Goal: Information Seeking & Learning: Learn about a topic

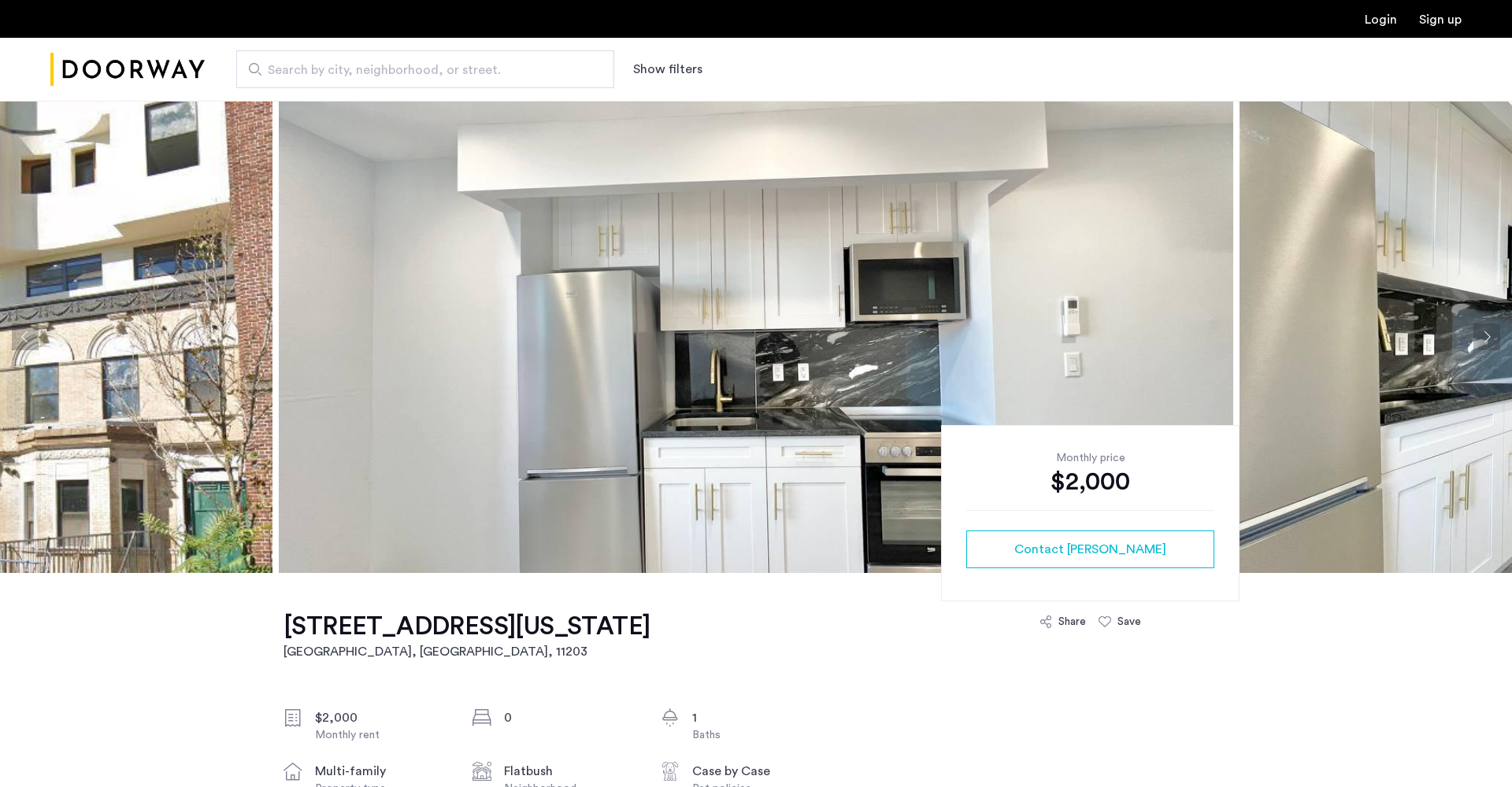
click at [719, 420] on img at bounding box center [755, 337] width 954 height 472
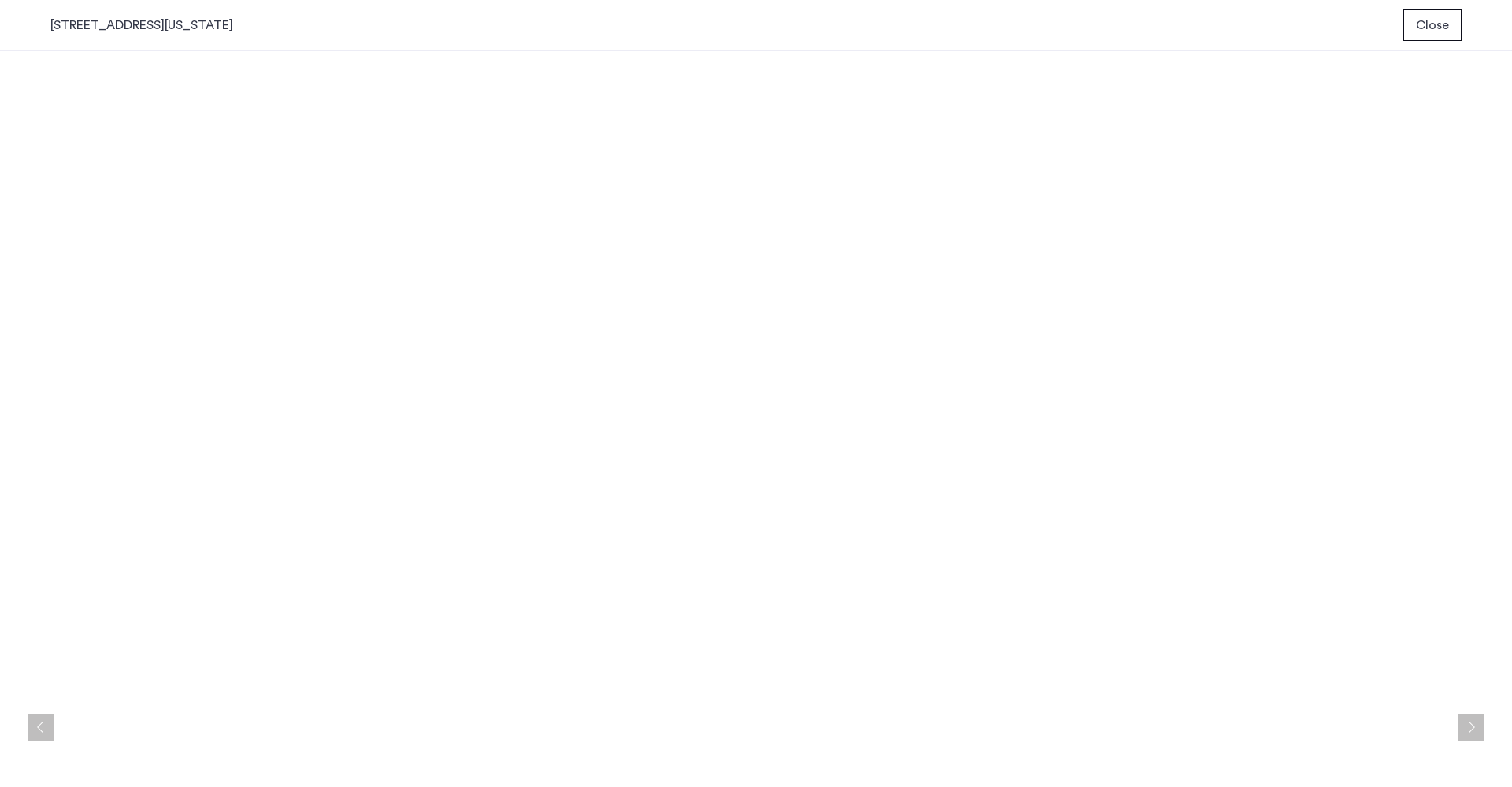
click at [1474, 721] on button "Next apartment" at bounding box center [1471, 727] width 27 height 27
drag, startPoint x: 1474, startPoint y: 725, endPoint x: 1431, endPoint y: 717, distance: 43.7
click at [1474, 725] on button "Next apartment" at bounding box center [1471, 727] width 27 height 27
click at [45, 729] on button "Previous apartment" at bounding box center [41, 727] width 27 height 27
click at [43, 729] on button "Previous apartment" at bounding box center [41, 727] width 27 height 27
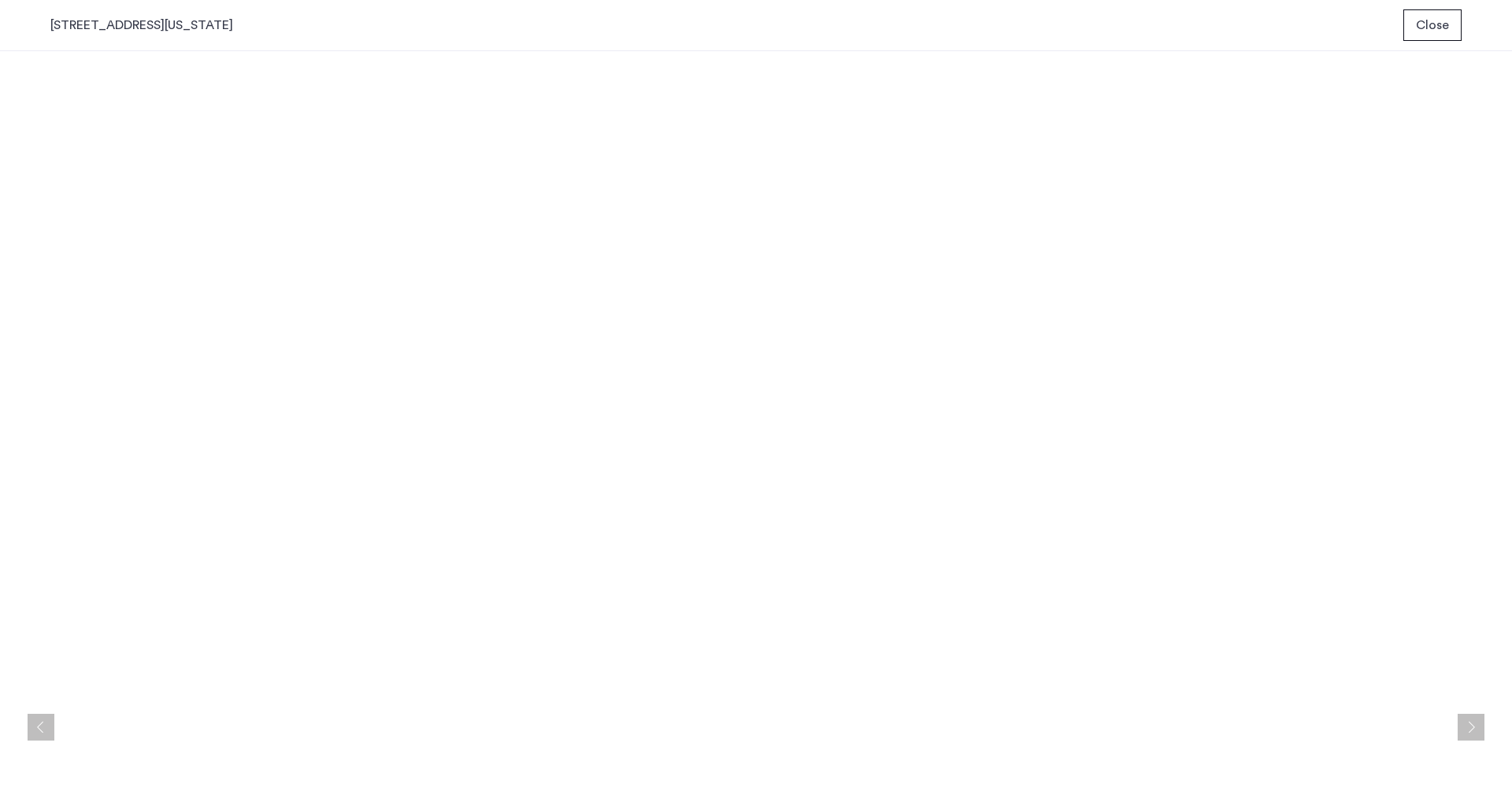
drag, startPoint x: 1438, startPoint y: 26, endPoint x: 1436, endPoint y: 35, distance: 9.2
click at [1438, 26] on span "Close" at bounding box center [1432, 25] width 33 height 19
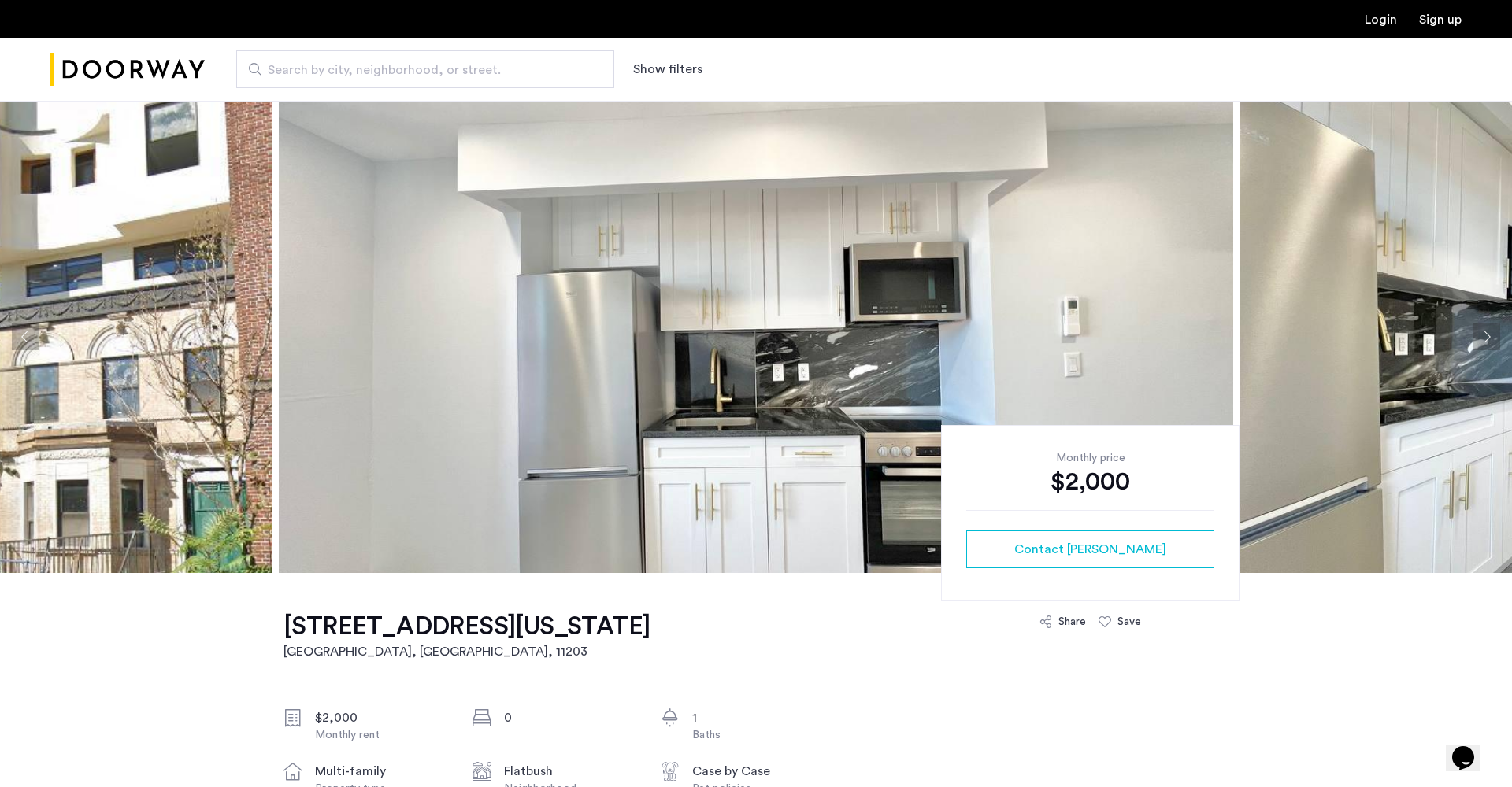
click at [733, 314] on img at bounding box center [755, 337] width 954 height 472
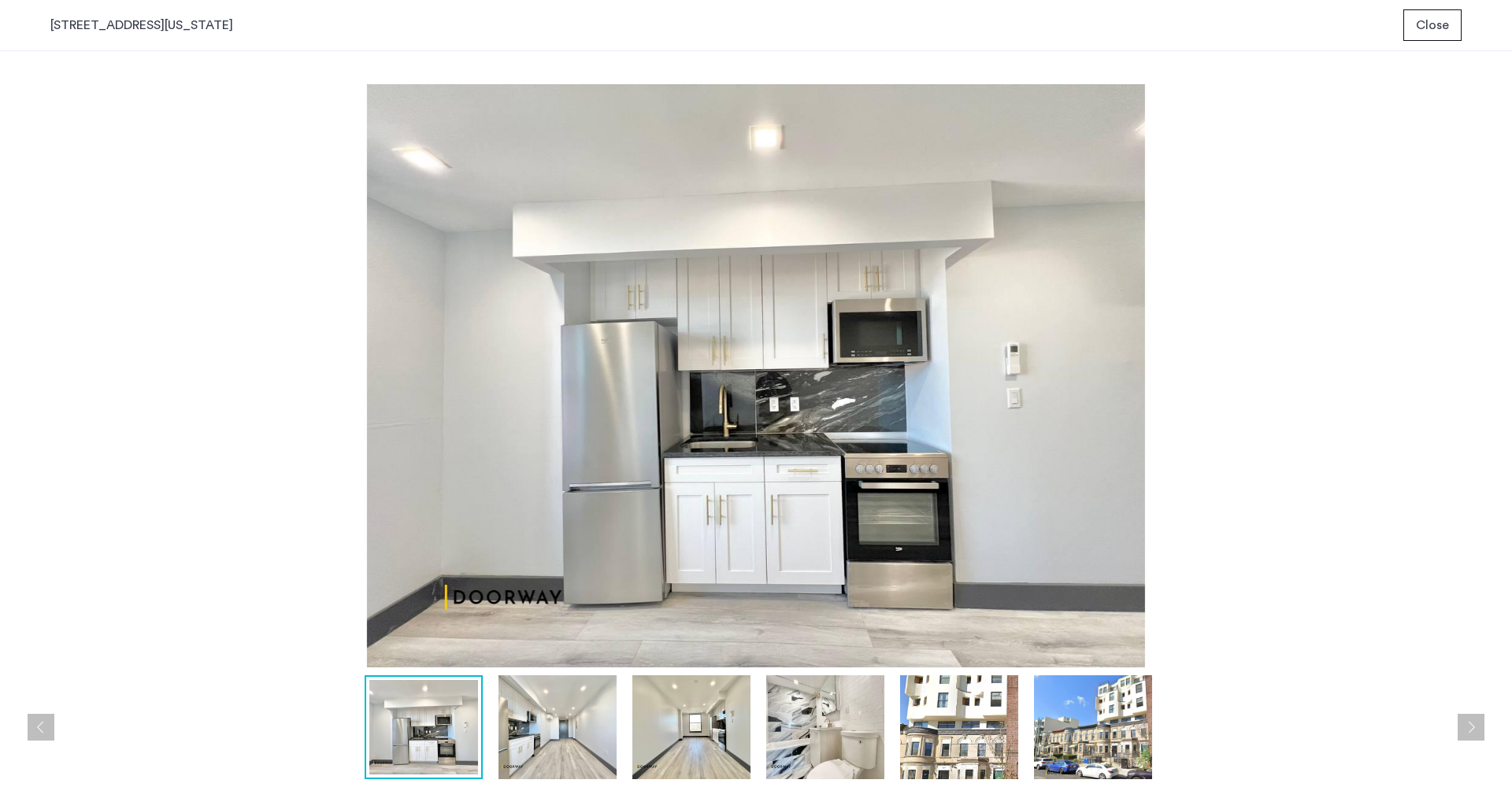
click at [558, 733] on img at bounding box center [558, 727] width 118 height 104
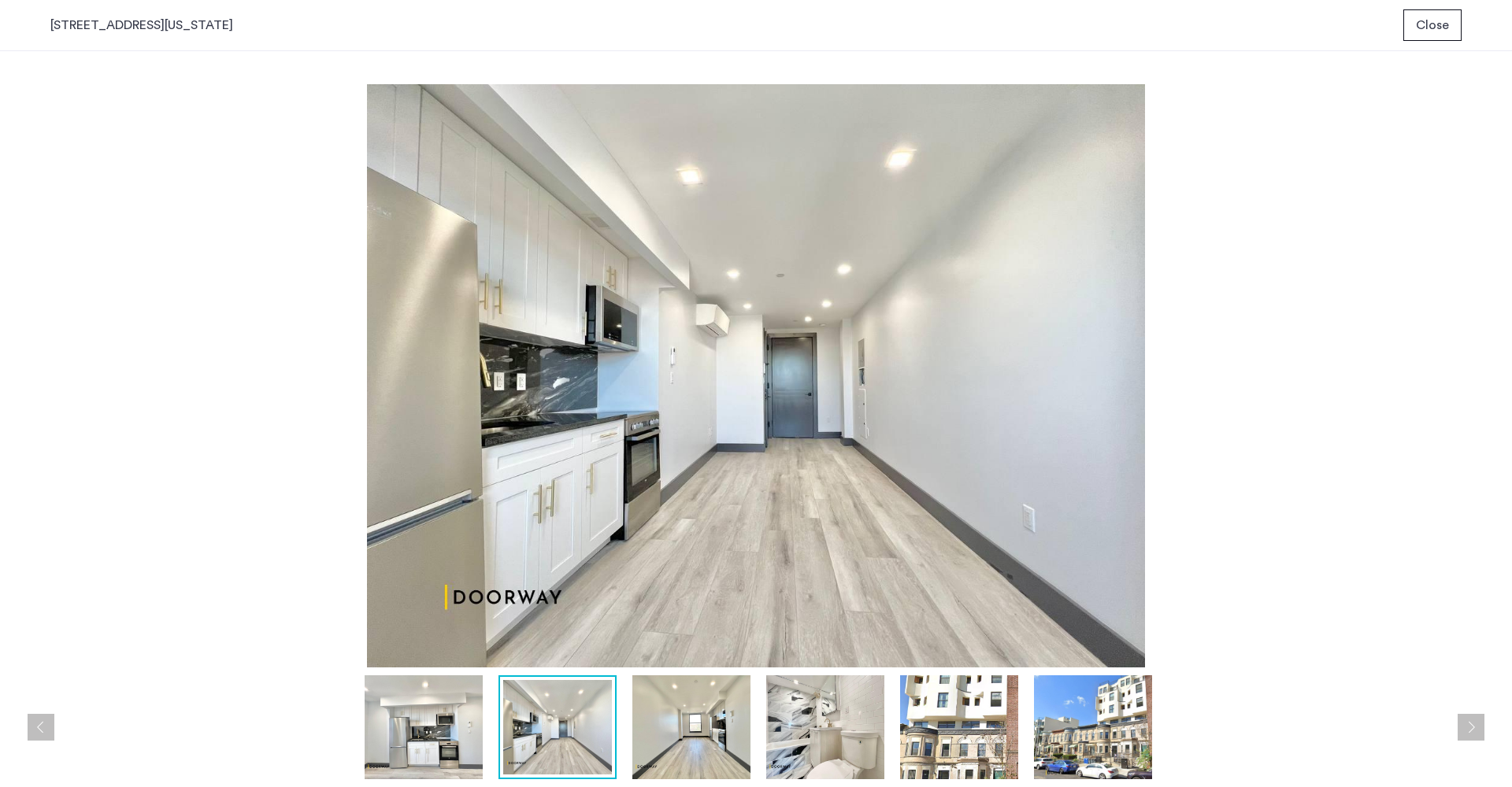
click at [658, 733] on img at bounding box center [692, 727] width 118 height 104
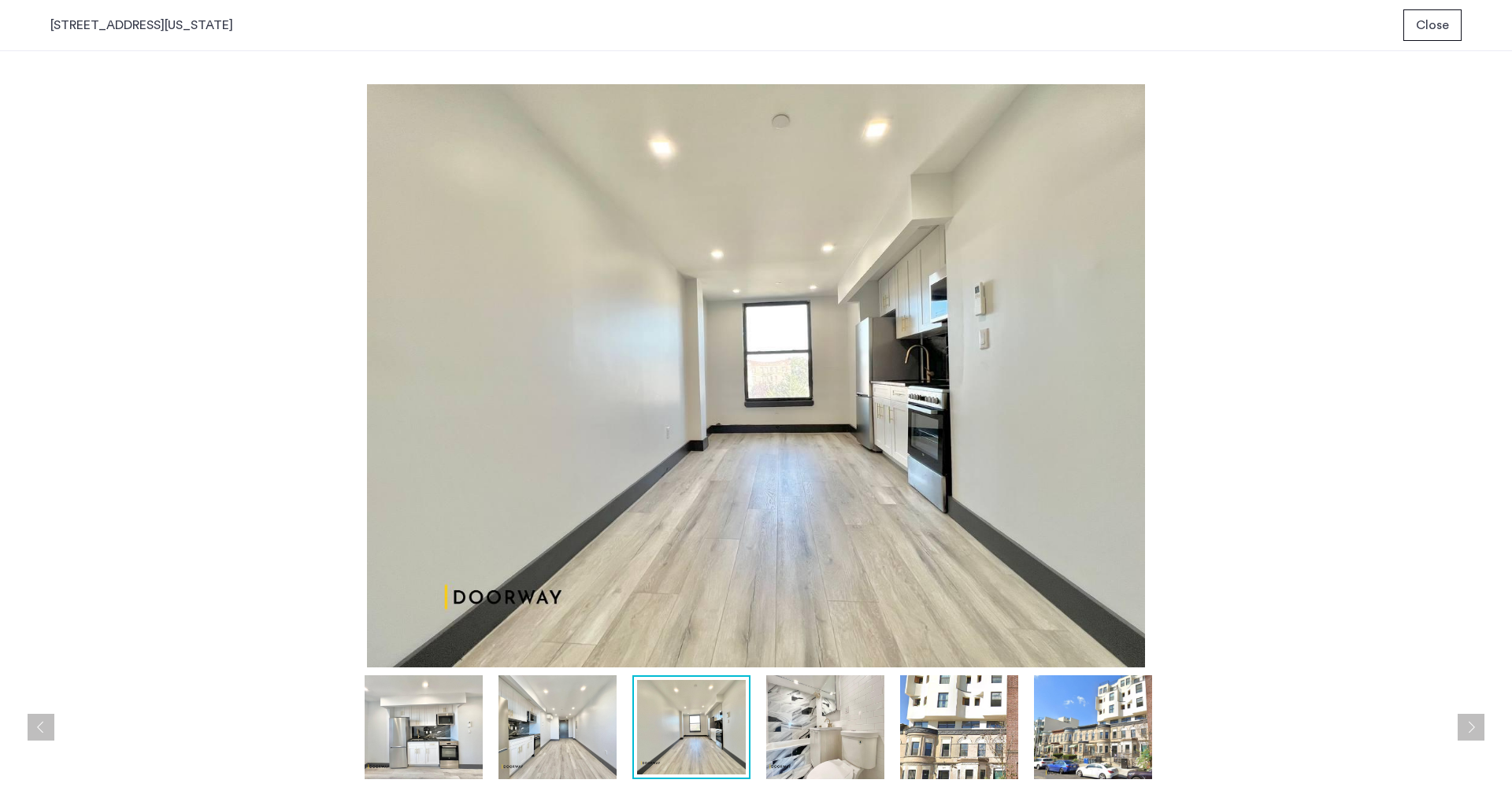
click at [791, 738] on img at bounding box center [825, 727] width 118 height 104
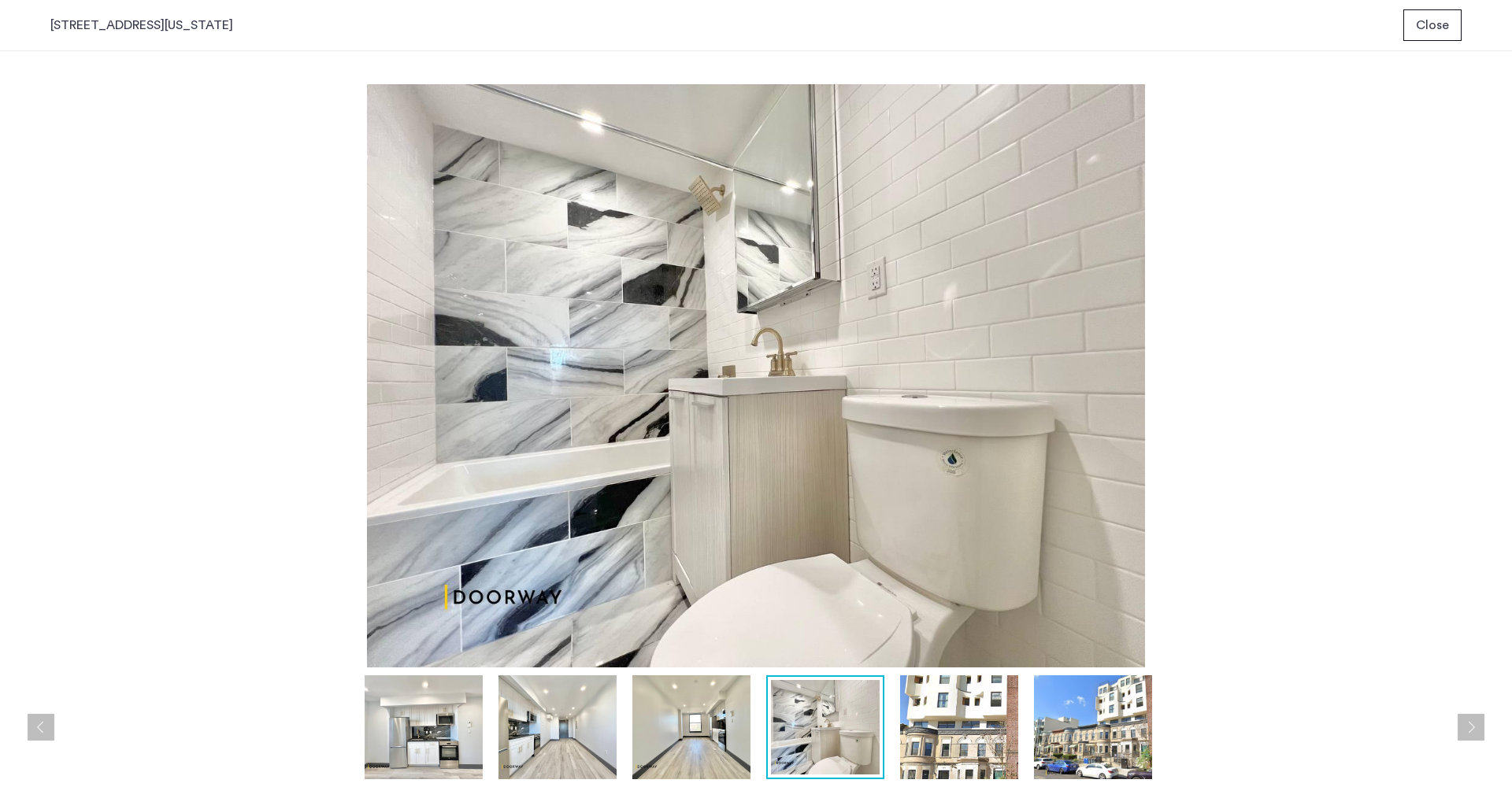
drag, startPoint x: 937, startPoint y: 741, endPoint x: 1022, endPoint y: 742, distance: 85.0
click at [938, 741] on img at bounding box center [959, 727] width 118 height 104
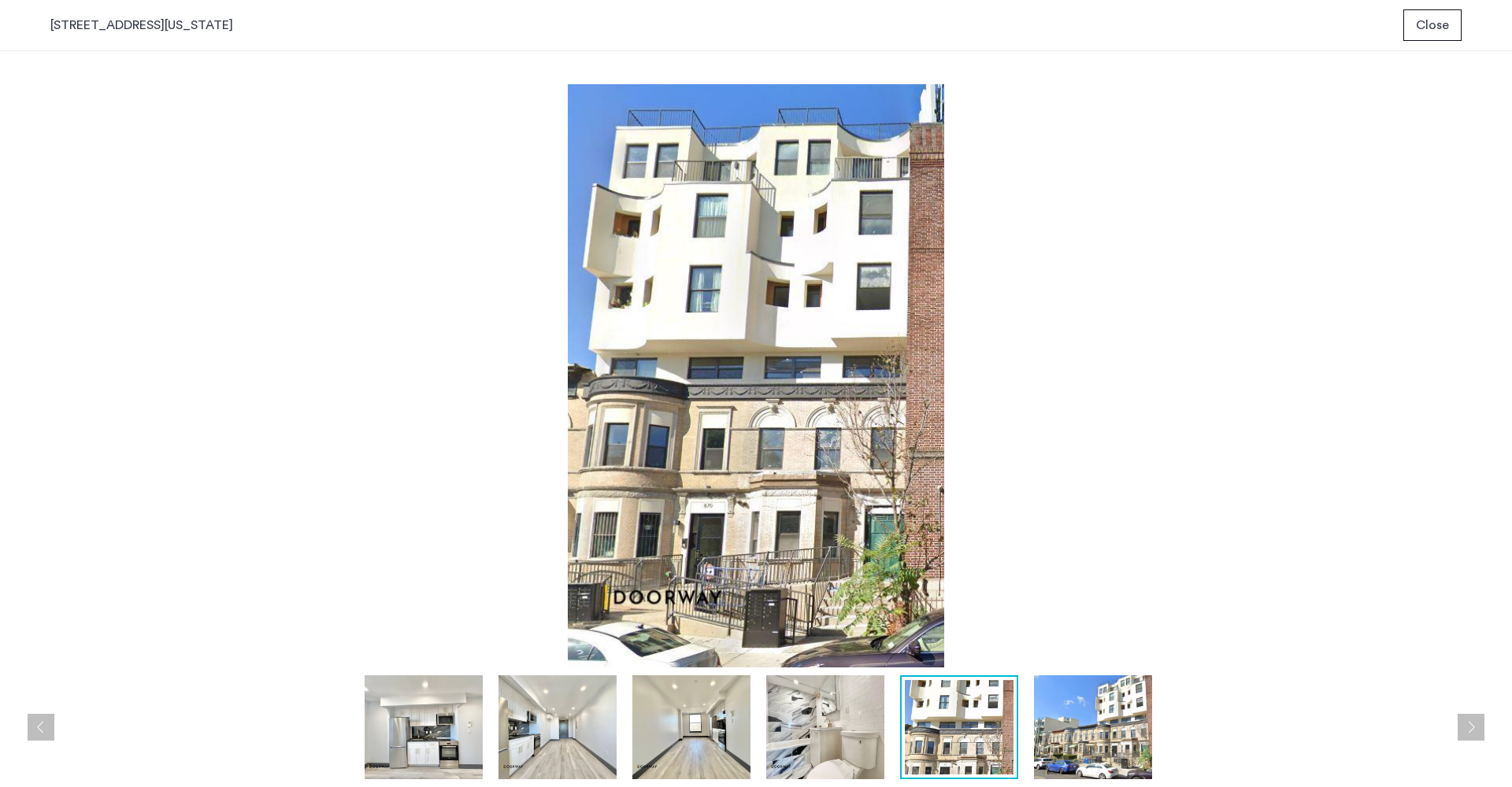
click at [1090, 739] on img at bounding box center [1093, 727] width 118 height 104
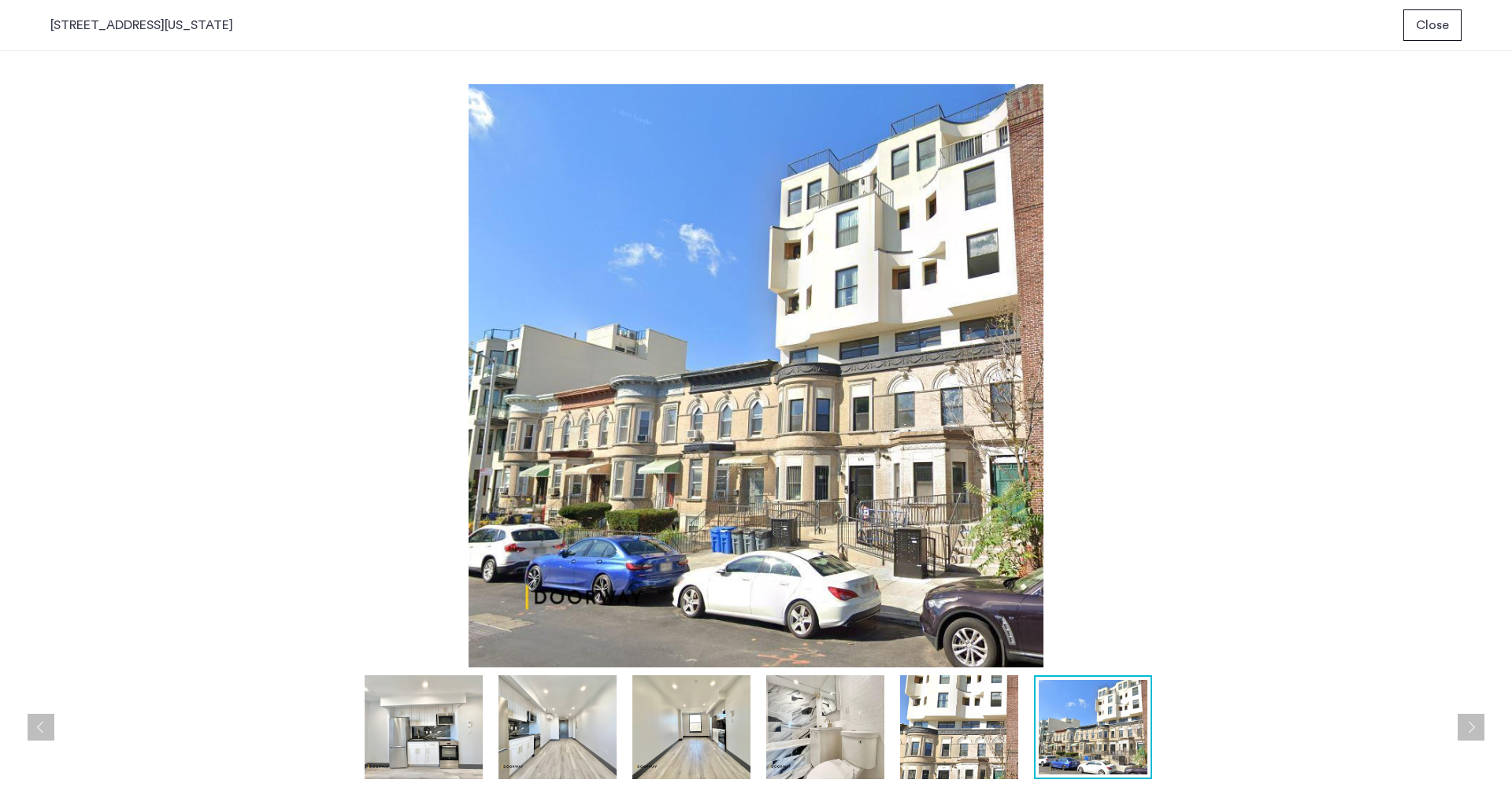
click at [975, 739] on img at bounding box center [959, 727] width 118 height 104
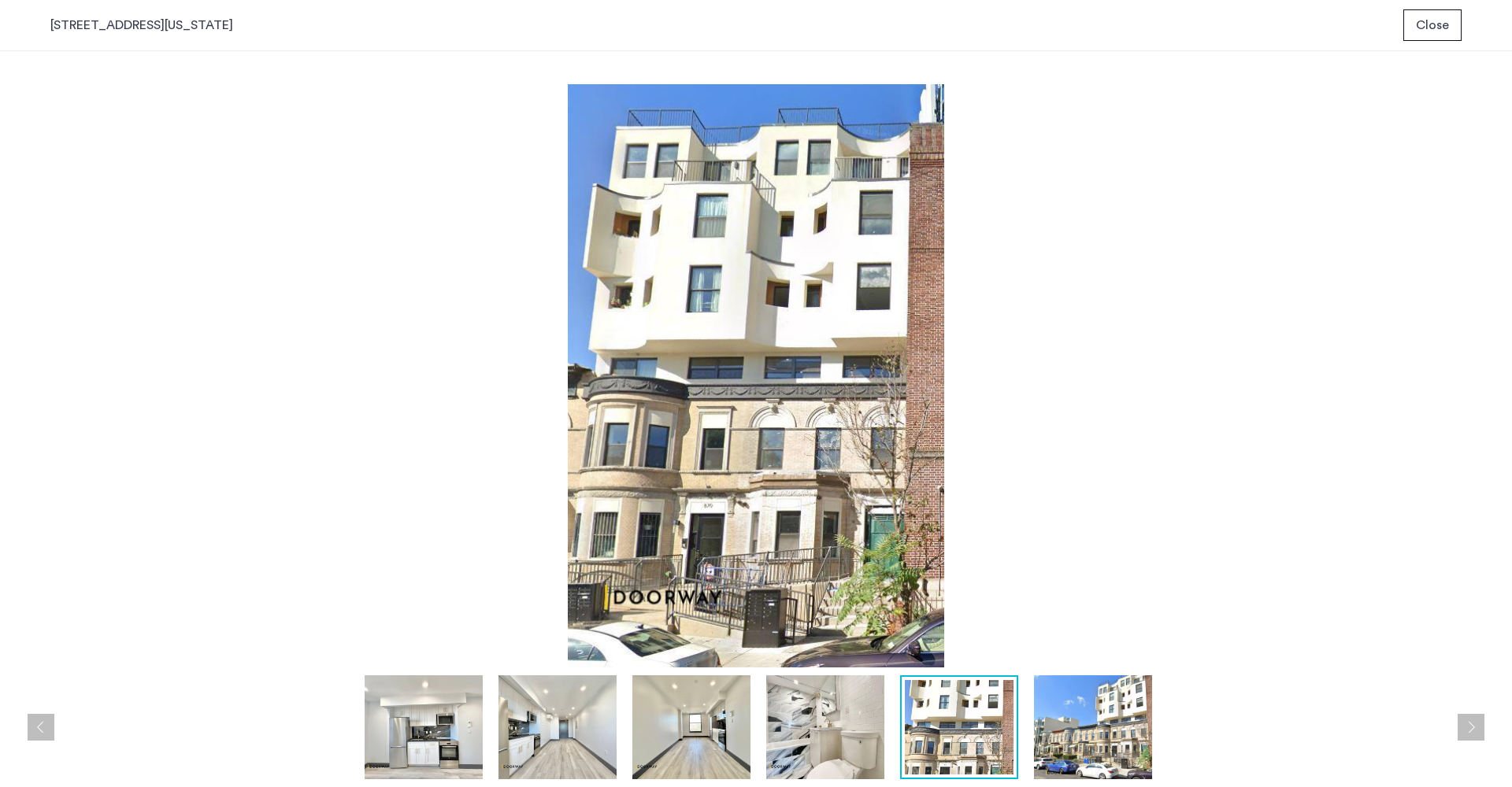
click at [841, 734] on img at bounding box center [825, 727] width 118 height 104
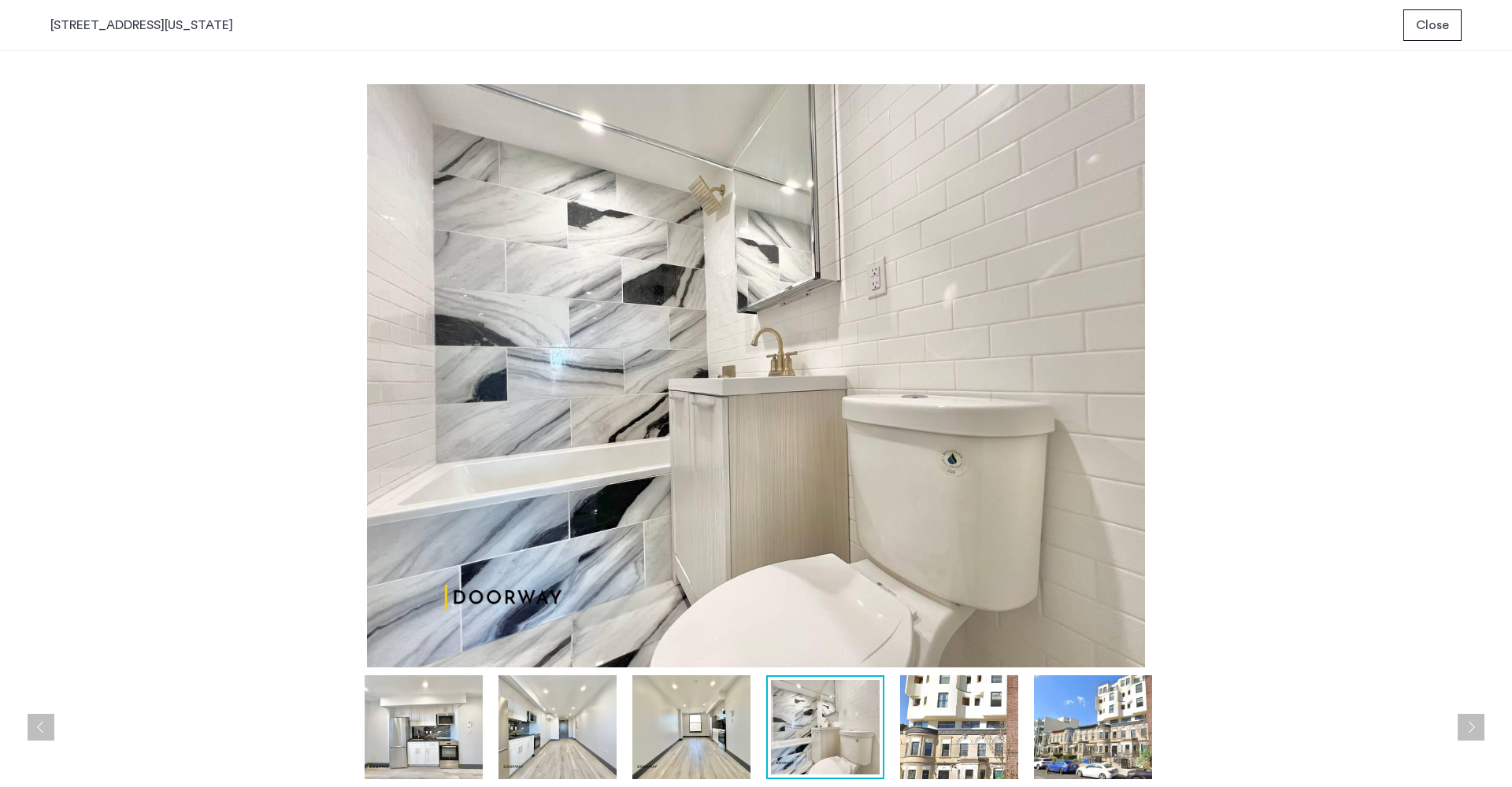
click at [714, 731] on img at bounding box center [692, 727] width 118 height 104
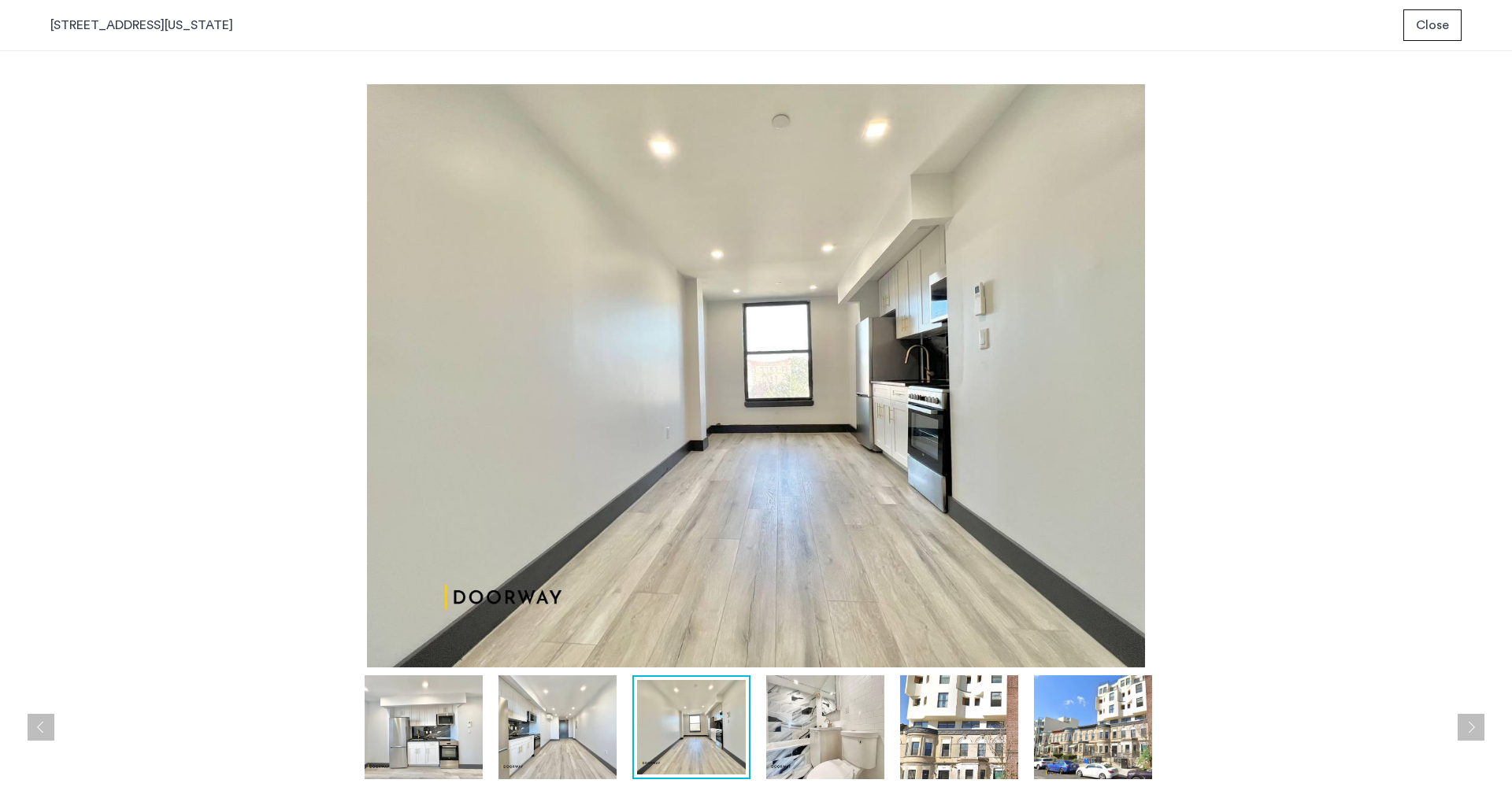
click at [1095, 735] on img at bounding box center [1093, 727] width 118 height 104
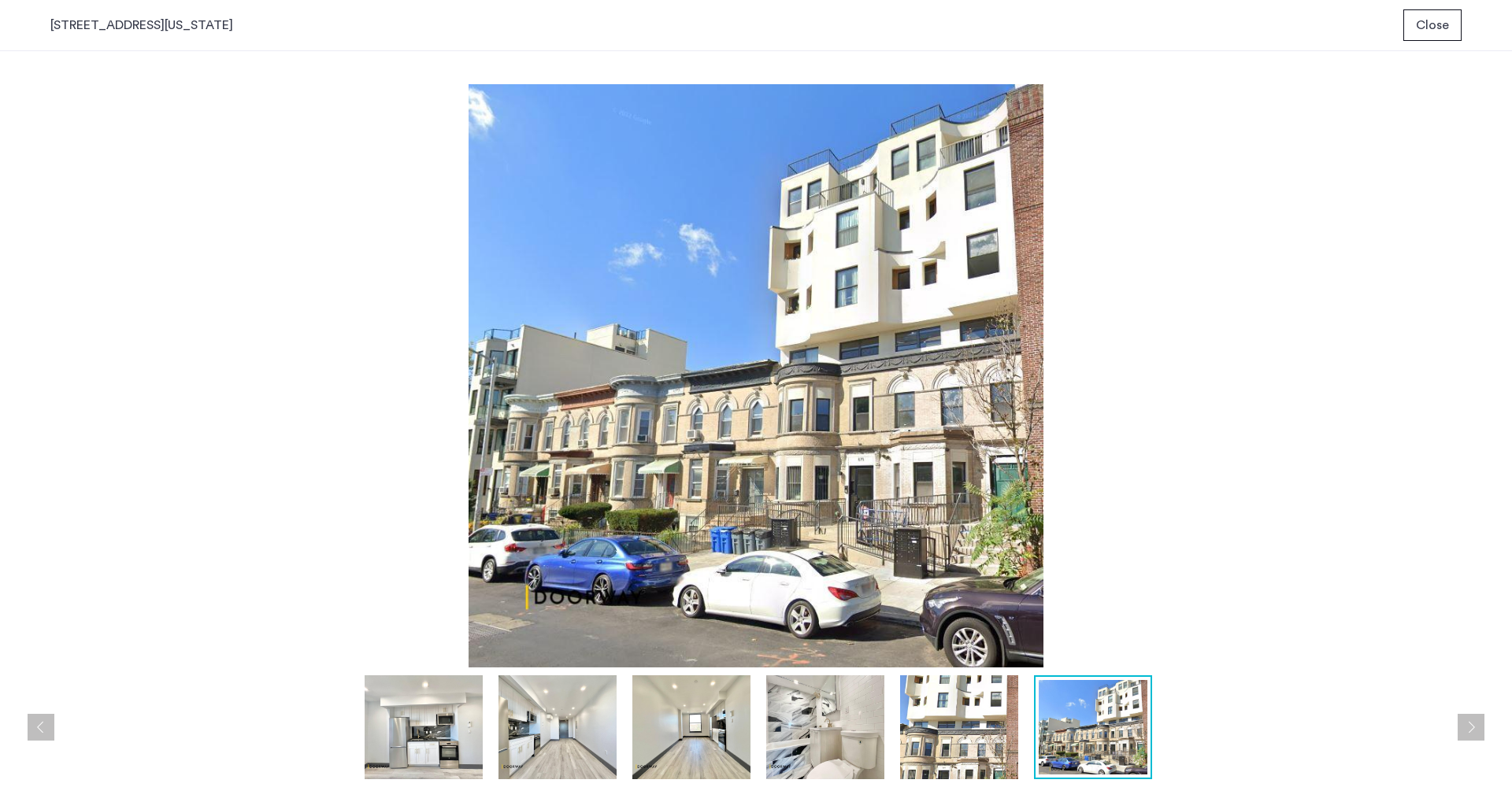
click at [832, 708] on img at bounding box center [825, 727] width 118 height 104
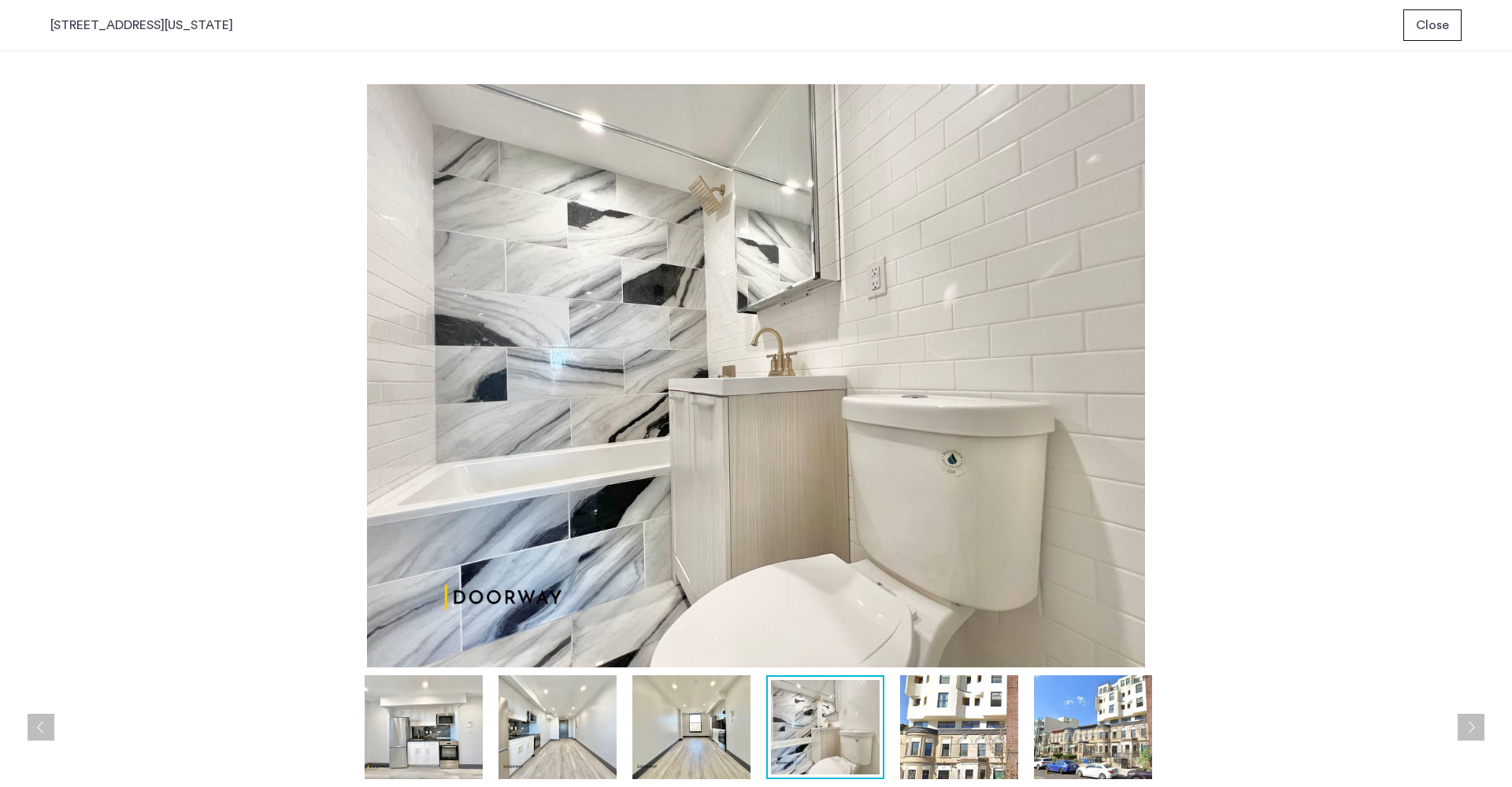
click at [1104, 705] on img at bounding box center [1093, 727] width 118 height 104
